Goal: Information Seeking & Learning: Learn about a topic

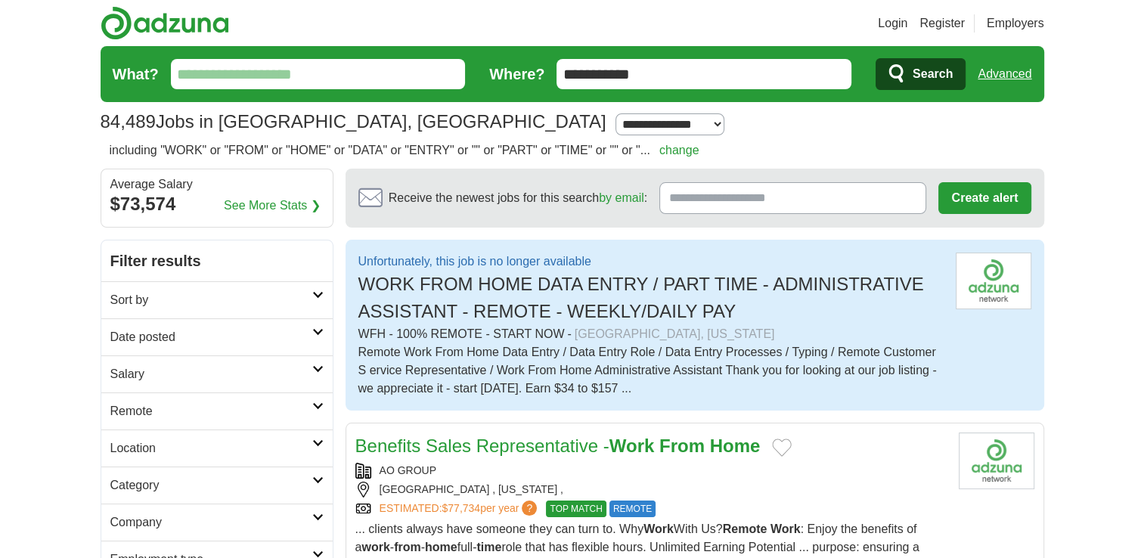
click at [433, 80] on input "What?" at bounding box center [318, 74] width 295 height 30
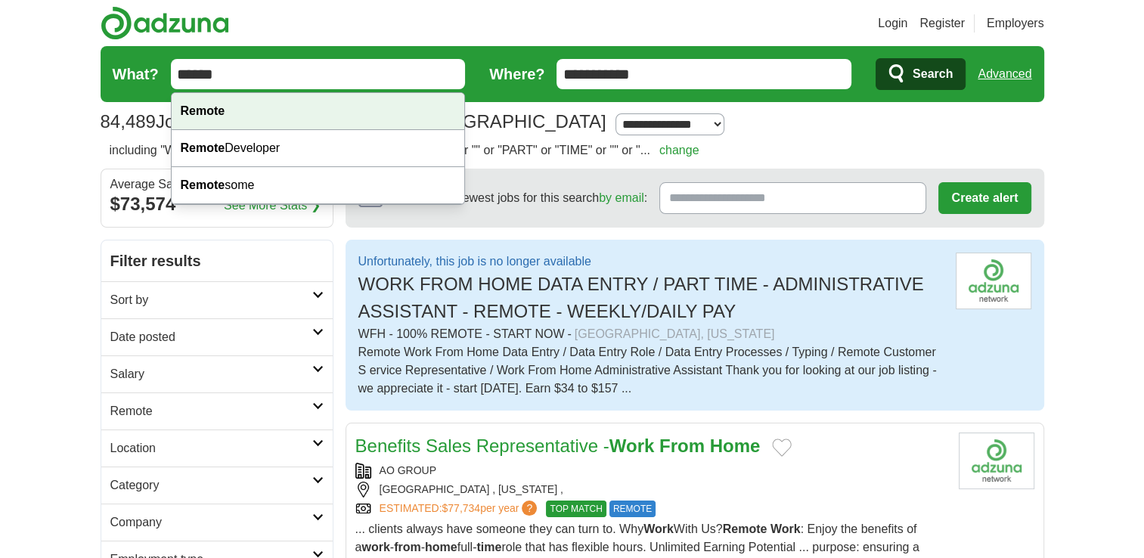
click at [414, 116] on div "Remote" at bounding box center [318, 111] width 293 height 37
type input "******"
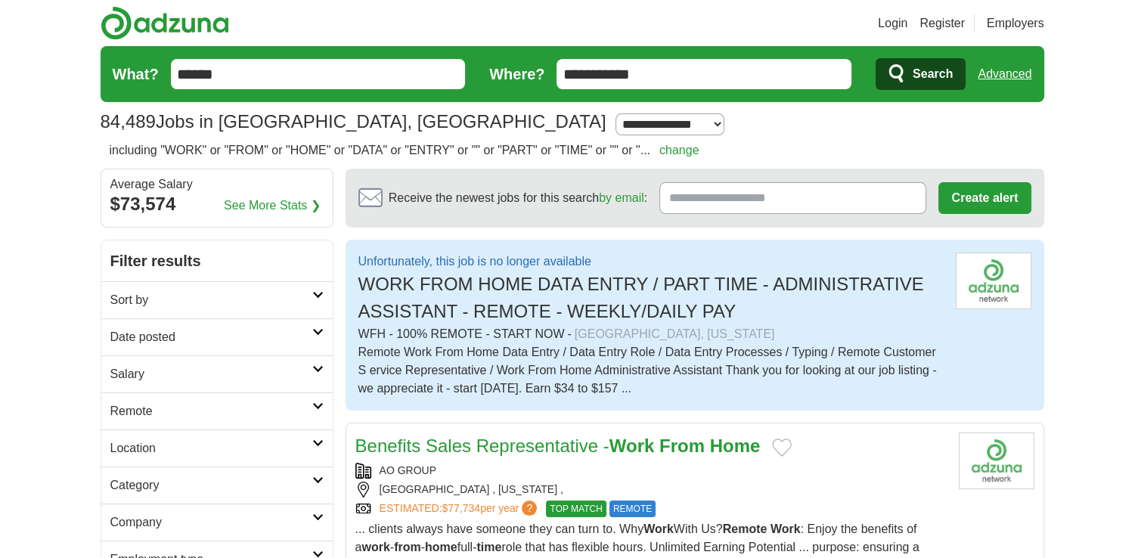
click at [947, 74] on span "Search" at bounding box center [933, 74] width 40 height 30
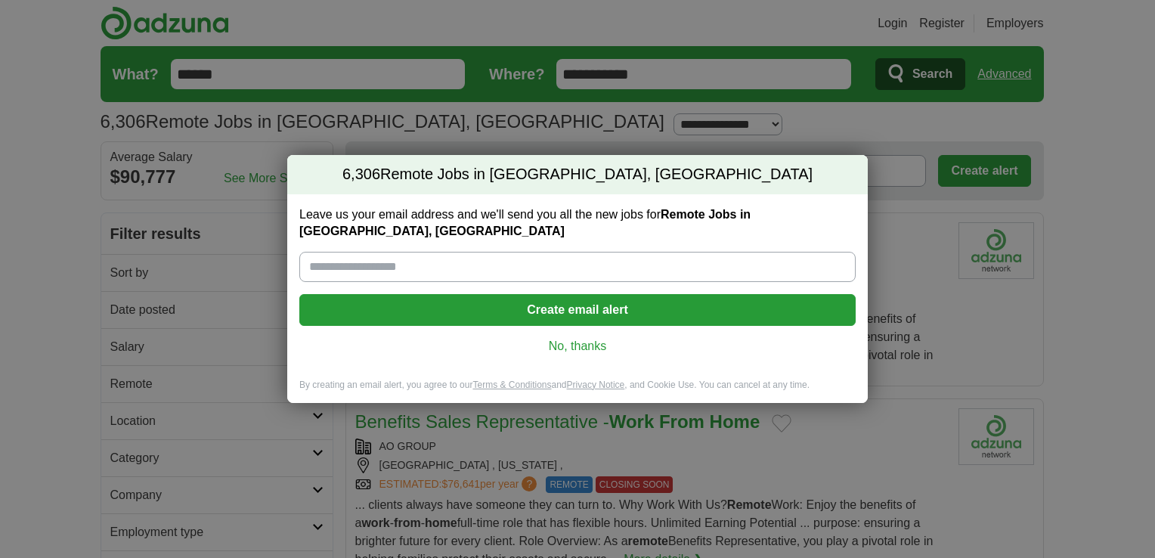
click at [640, 262] on input "Leave us your email address and we'll send you all the new jobs for Remote Jobs…" at bounding box center [577, 267] width 556 height 30
type input "**********"
click at [572, 339] on link "No, thanks" at bounding box center [578, 346] width 532 height 17
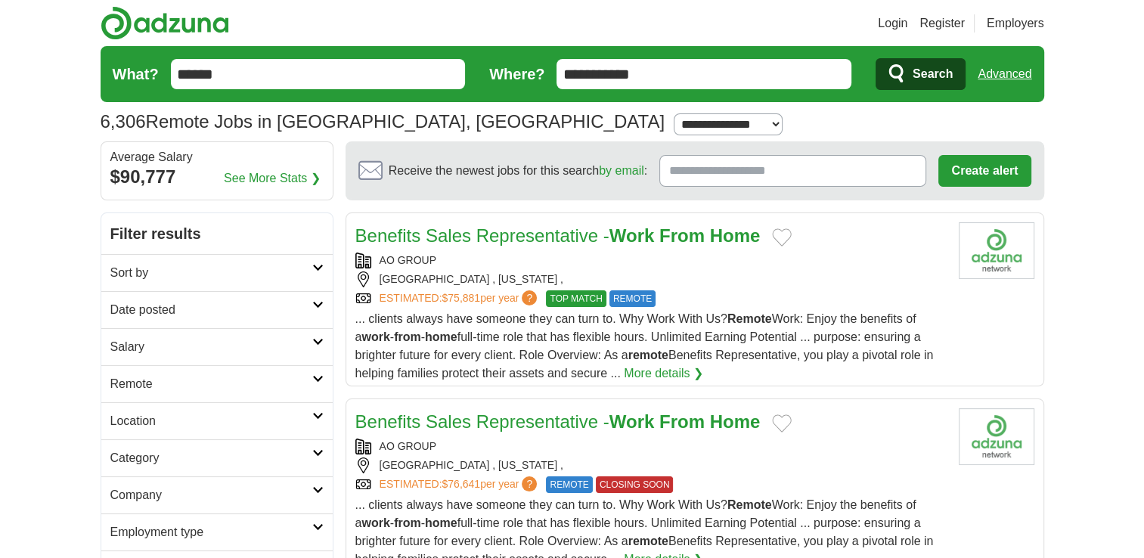
click at [295, 180] on link "See More Stats ❯" at bounding box center [272, 178] width 97 height 18
click at [299, 174] on link "See More Stats ❯" at bounding box center [272, 178] width 97 height 18
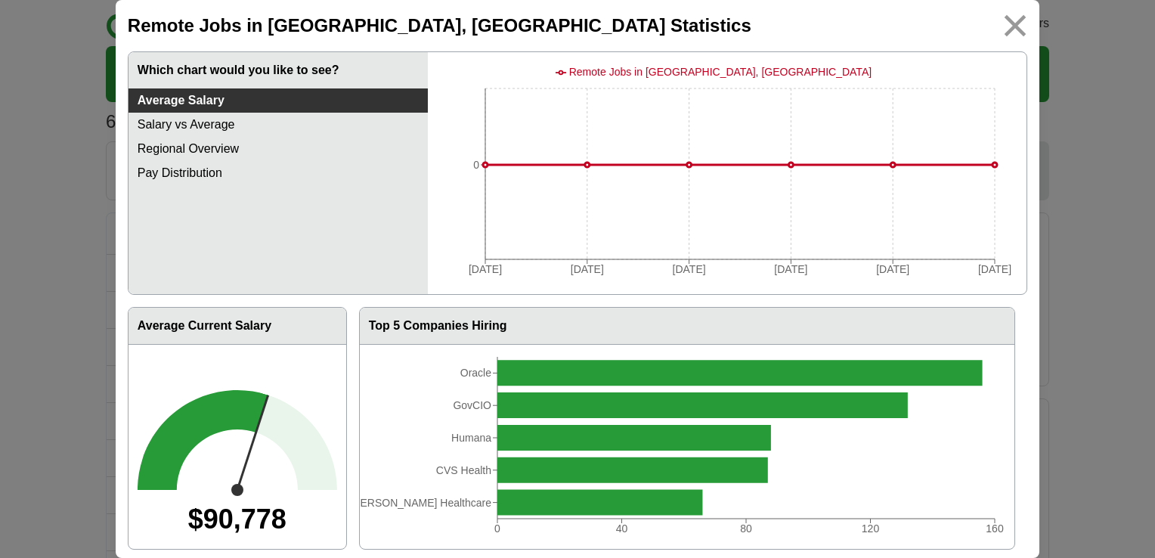
click at [1006, 35] on img at bounding box center [1016, 26] width 34 height 34
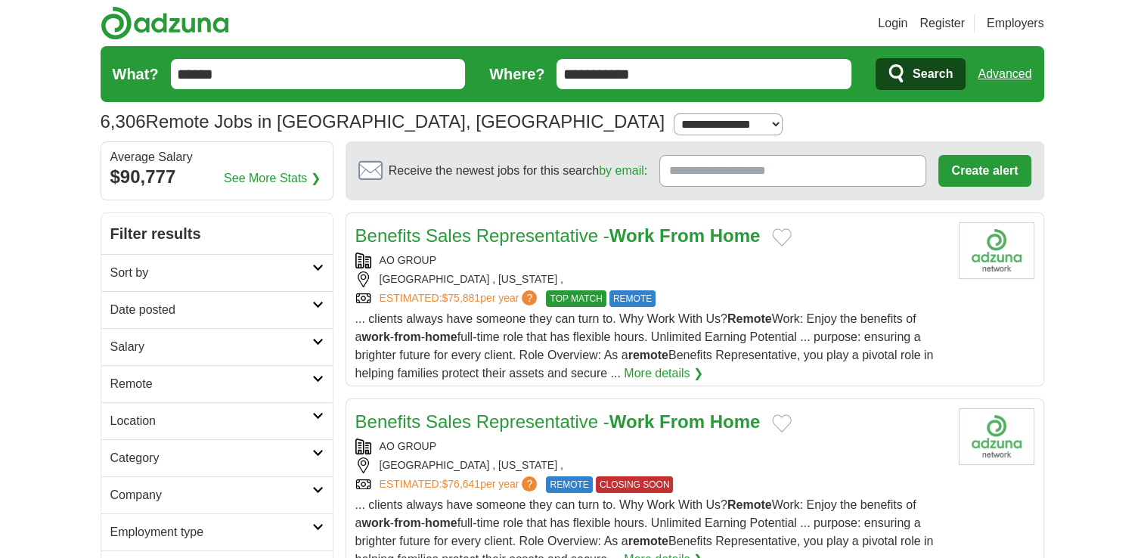
click at [690, 370] on link "More details ❯" at bounding box center [663, 373] width 79 height 18
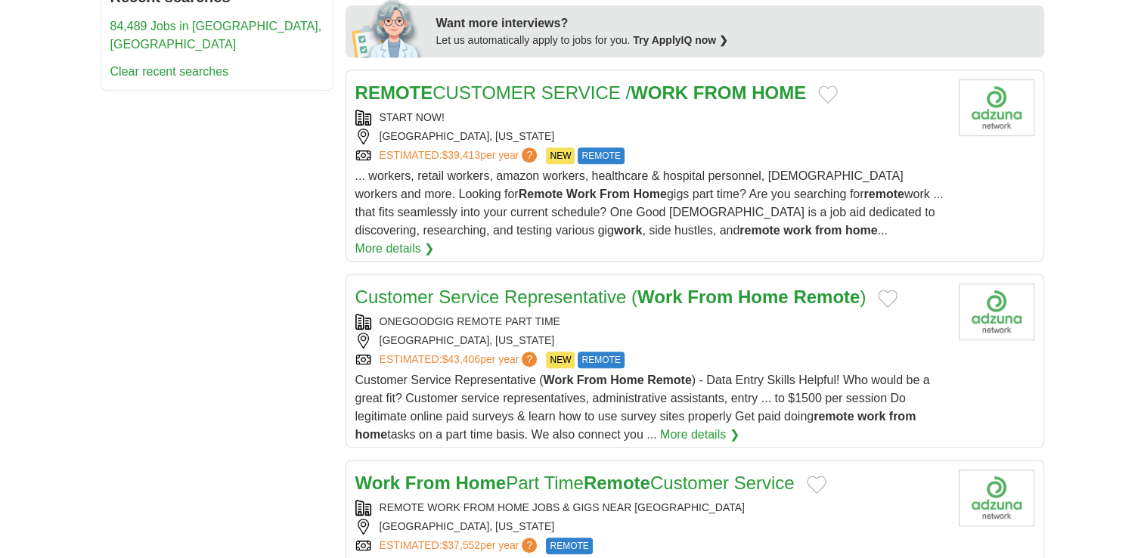
scroll to position [756, 0]
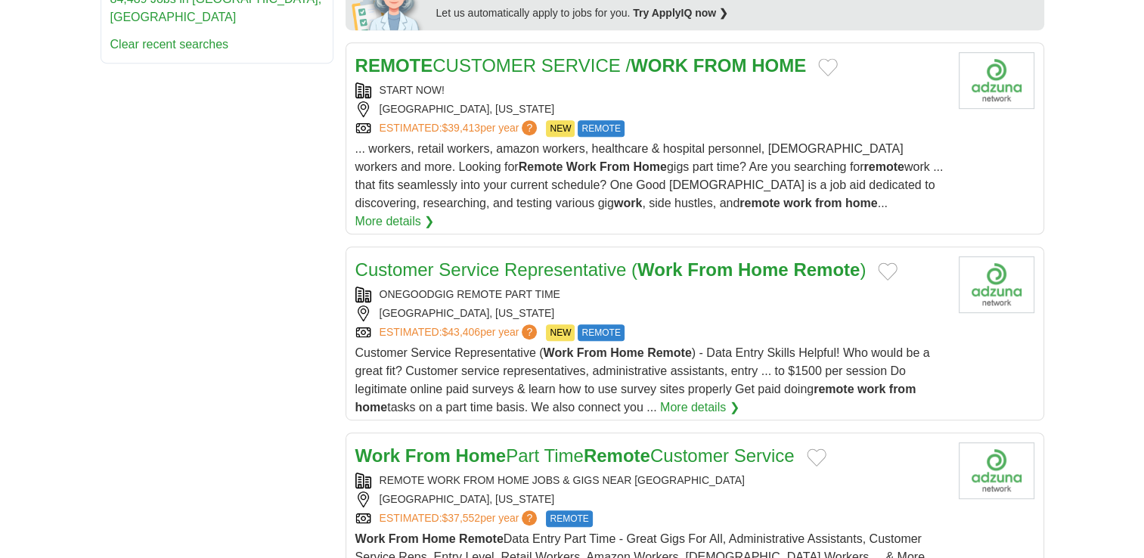
click at [597, 287] on div "ONEGOODGIG REMOTE PART TIME" at bounding box center [650, 295] width 591 height 16
